Goal: Task Accomplishment & Management: Use online tool/utility

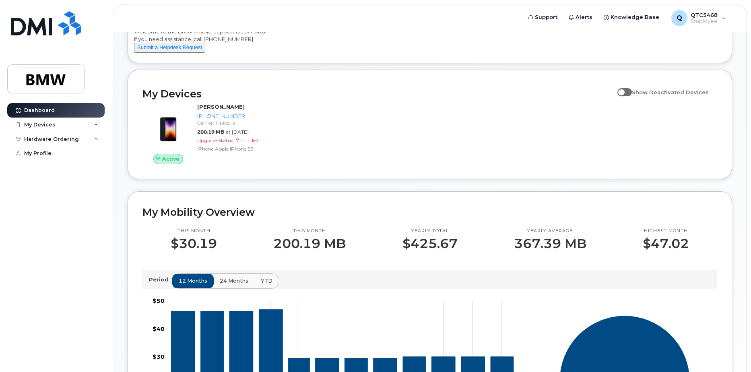
scroll to position [34, 0]
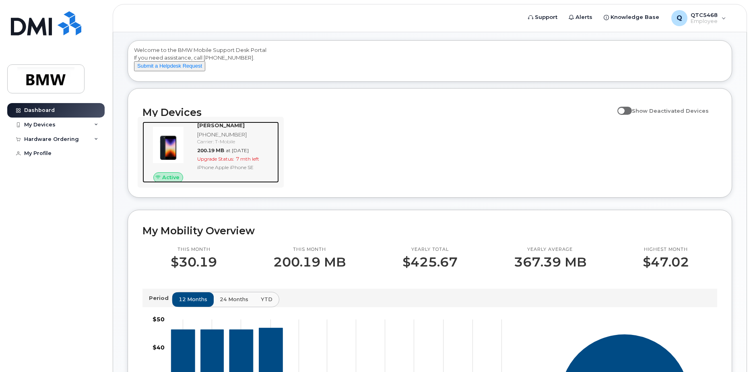
click at [207, 162] on span "Upgrade Status:" at bounding box center [215, 159] width 37 height 6
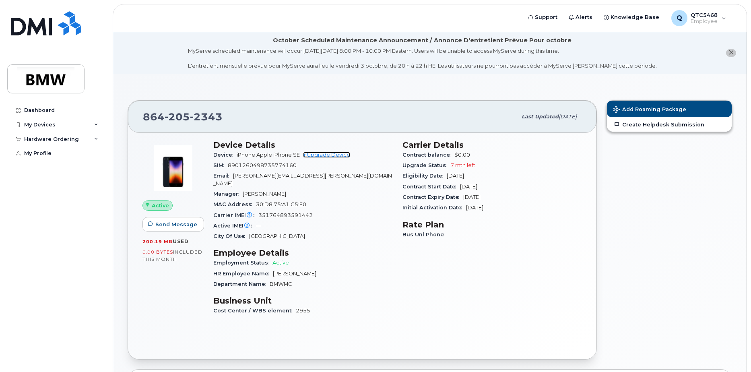
click at [329, 153] on link "+ Upgrade Device" at bounding box center [326, 155] width 47 height 6
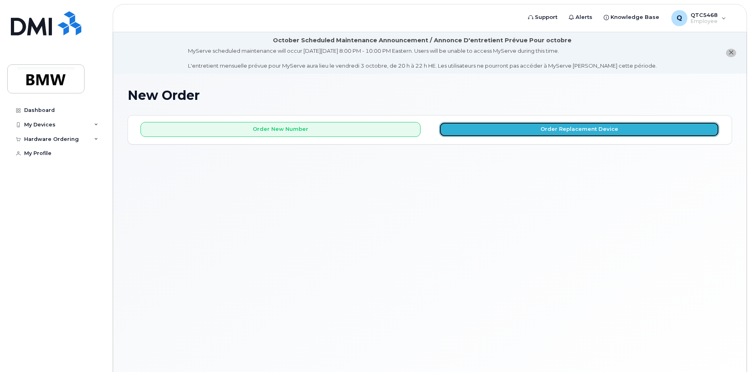
click at [521, 126] on button "Order Replacement Device" at bounding box center [579, 129] width 280 height 15
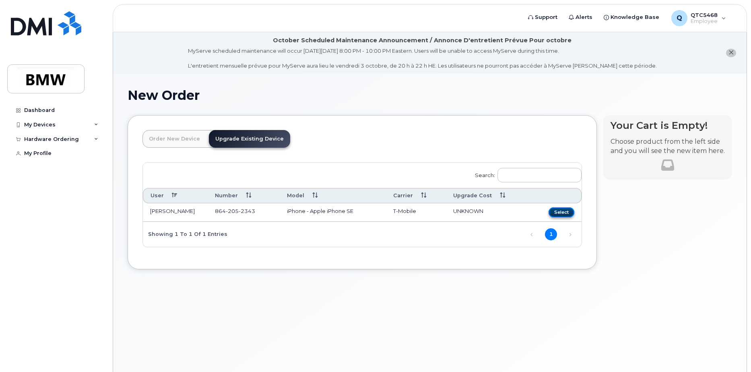
click at [554, 211] on button "Select" at bounding box center [562, 212] width 26 height 10
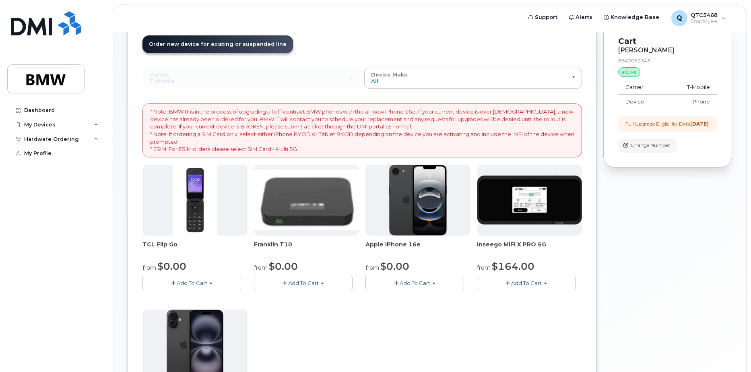
scroll to position [81, 0]
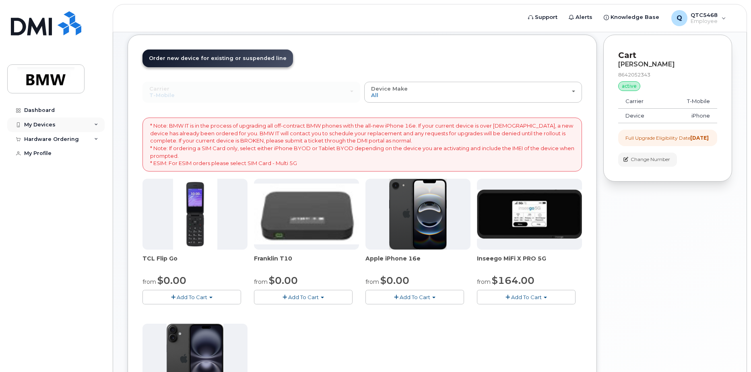
click at [31, 126] on div "My Devices" at bounding box center [39, 125] width 31 height 6
click at [66, 160] on div "([PERSON_NAME])" at bounding box center [73, 162] width 49 height 7
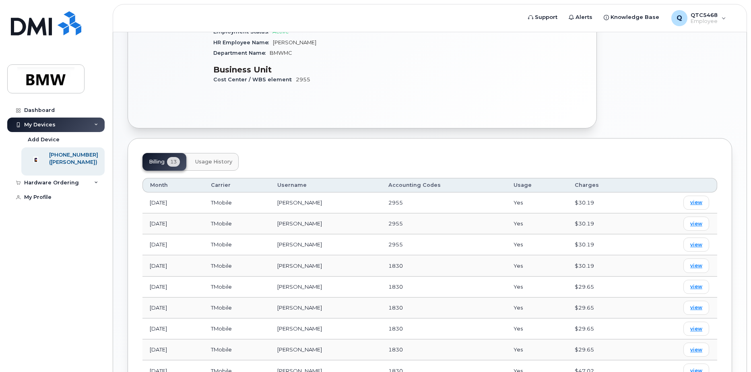
scroll to position [219, 0]
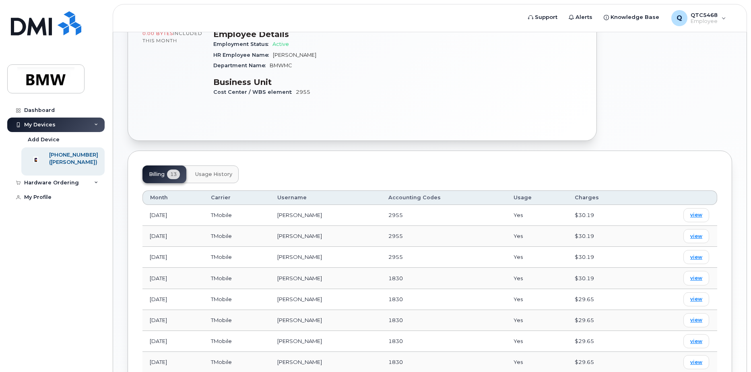
click at [207, 171] on span "Usage History" at bounding box center [213, 174] width 37 height 6
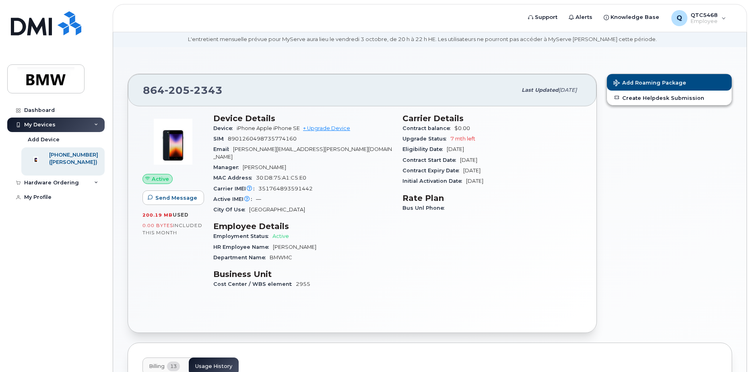
scroll to position [0, 0]
